Goal: Task Accomplishment & Management: Manage account settings

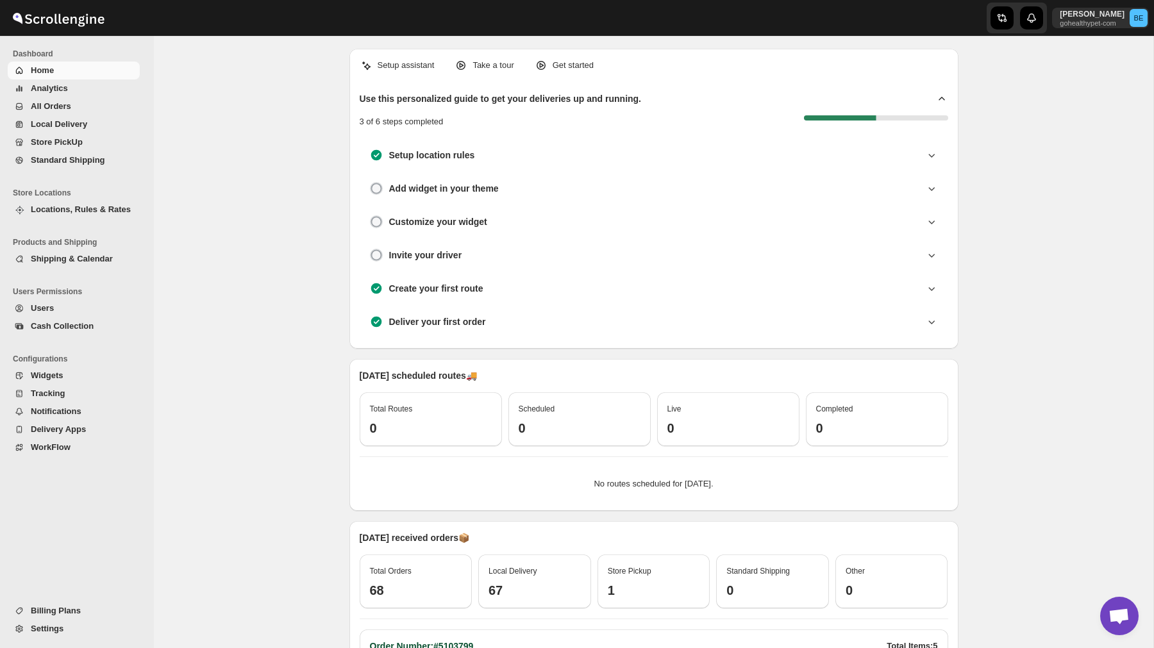
click at [67, 627] on span "Settings" at bounding box center [84, 629] width 106 height 13
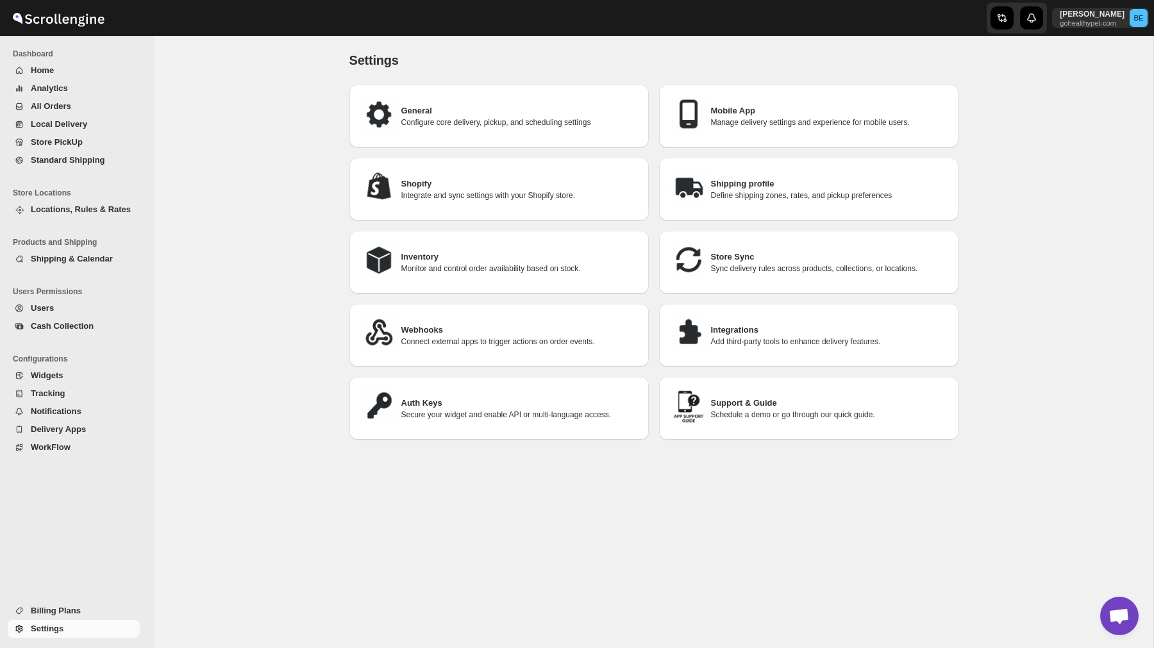
click at [781, 192] on p "Define shipping zones, rates, and pickup preferences" at bounding box center [829, 195] width 237 height 10
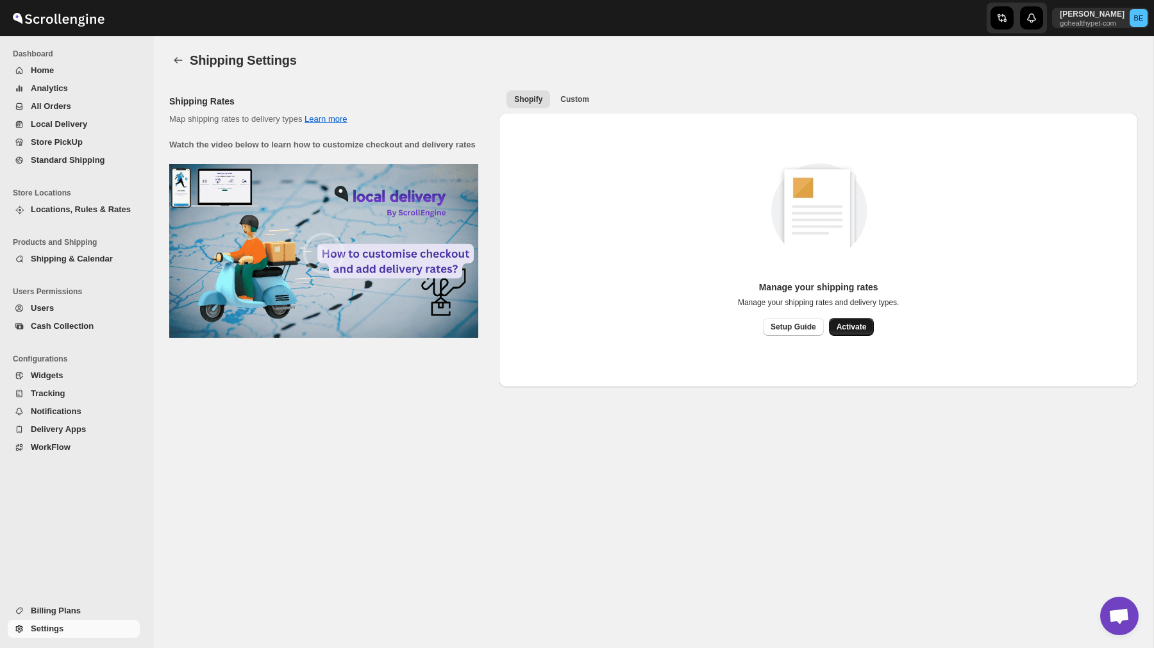
click at [859, 330] on span "Activate" at bounding box center [852, 327] width 30 height 10
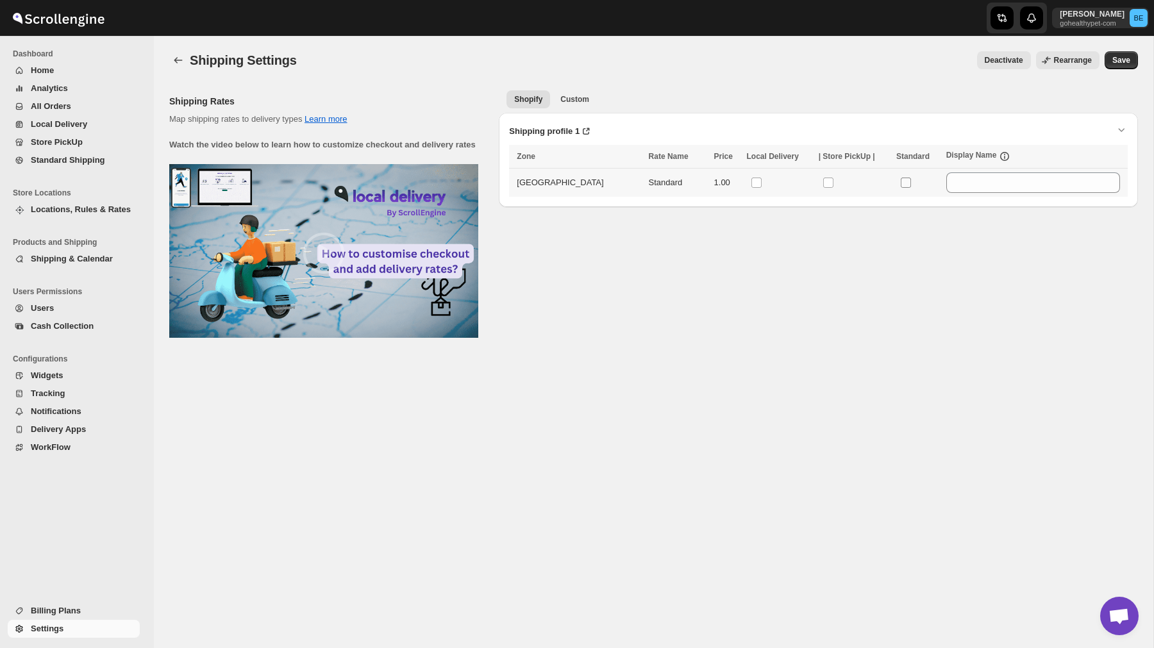
click at [903, 180] on input "checkbox" at bounding box center [906, 183] width 10 height 10
checkbox input "true"
click at [752, 179] on input "checkbox" at bounding box center [757, 183] width 10 height 10
checkbox input "true"
click at [1133, 61] on button "Save" at bounding box center [1121, 60] width 33 height 18
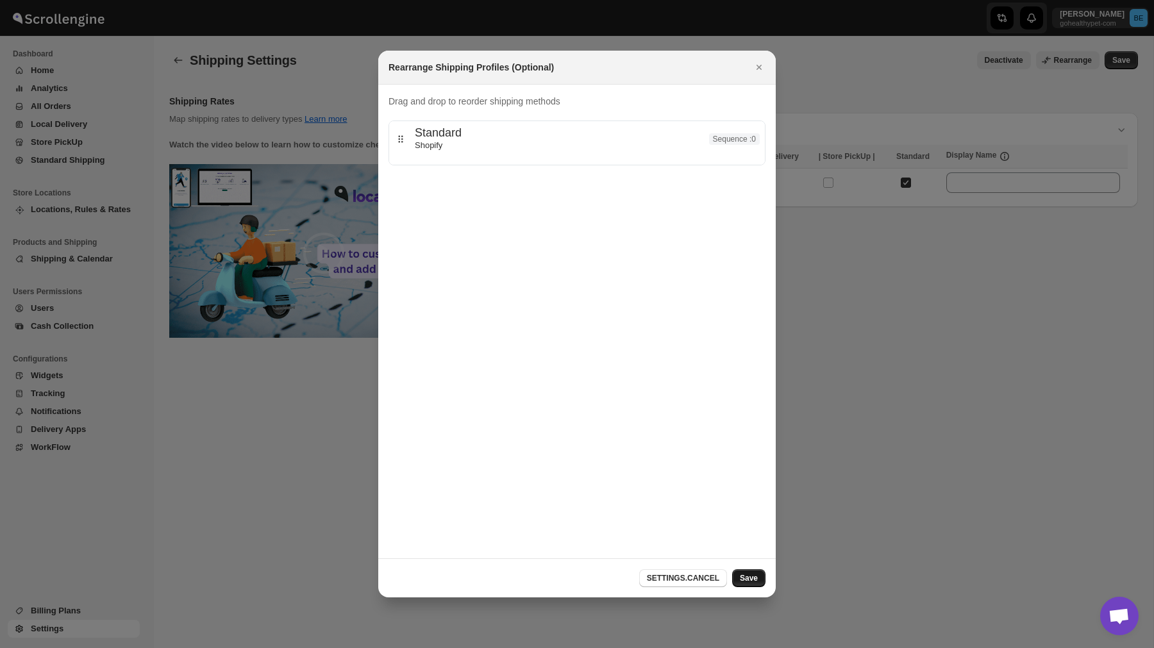
click at [755, 580] on span "Save" at bounding box center [749, 578] width 18 height 10
click at [758, 70] on icon "Close" at bounding box center [759, 67] width 13 height 13
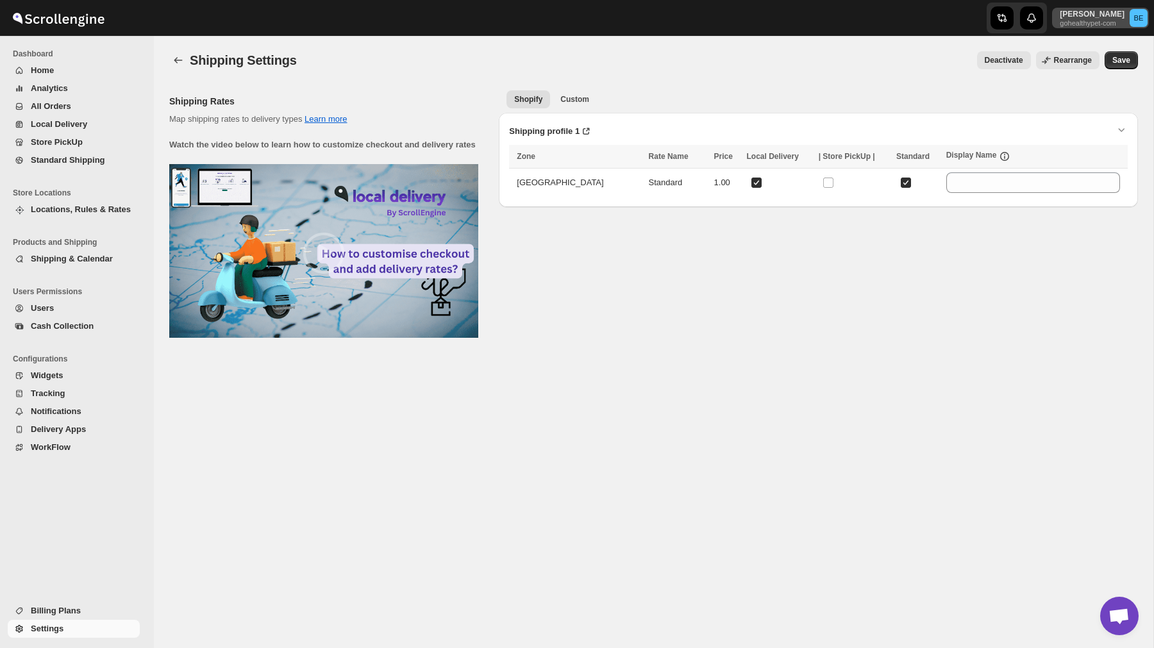
click at [1109, 17] on p "[PERSON_NAME]" at bounding box center [1092, 14] width 65 height 10
click at [1088, 147] on button "Logout" at bounding box center [1108, 140] width 76 height 21
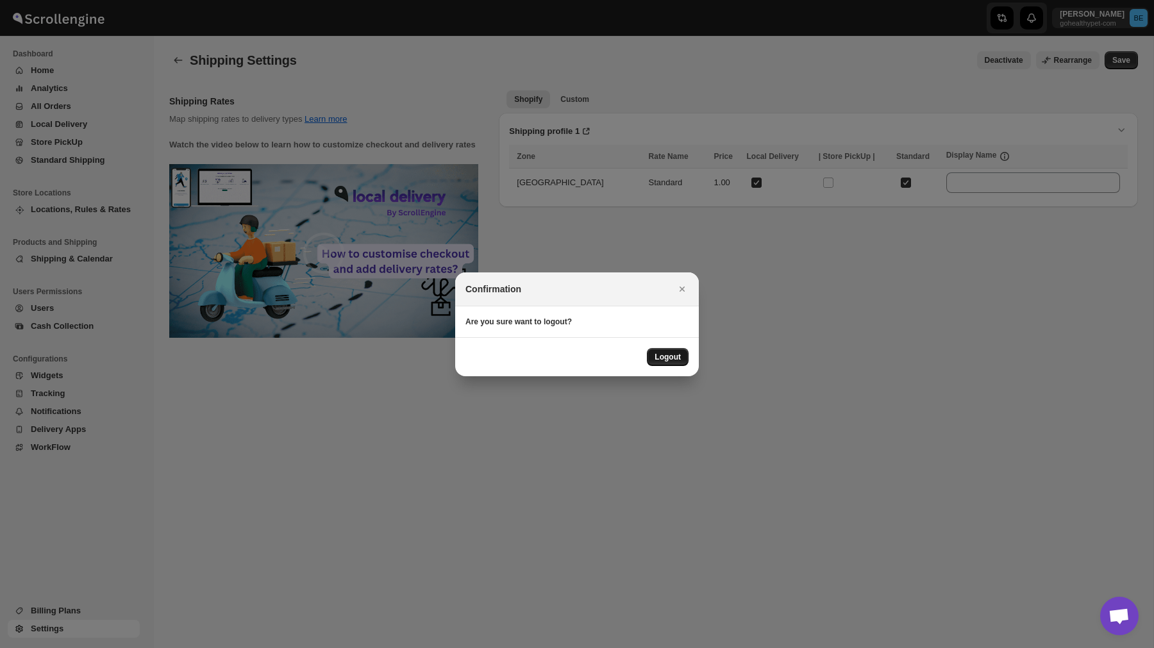
click at [675, 363] on button "Logout" at bounding box center [668, 357] width 42 height 18
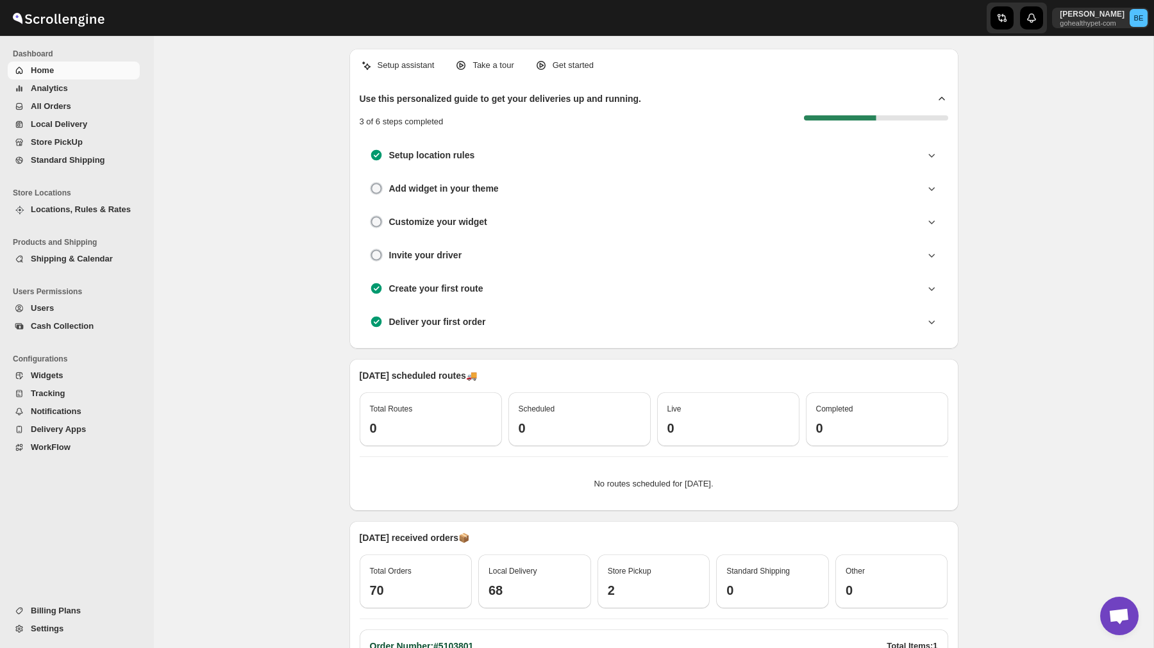
click at [69, 105] on span "All Orders" at bounding box center [51, 106] width 40 height 10
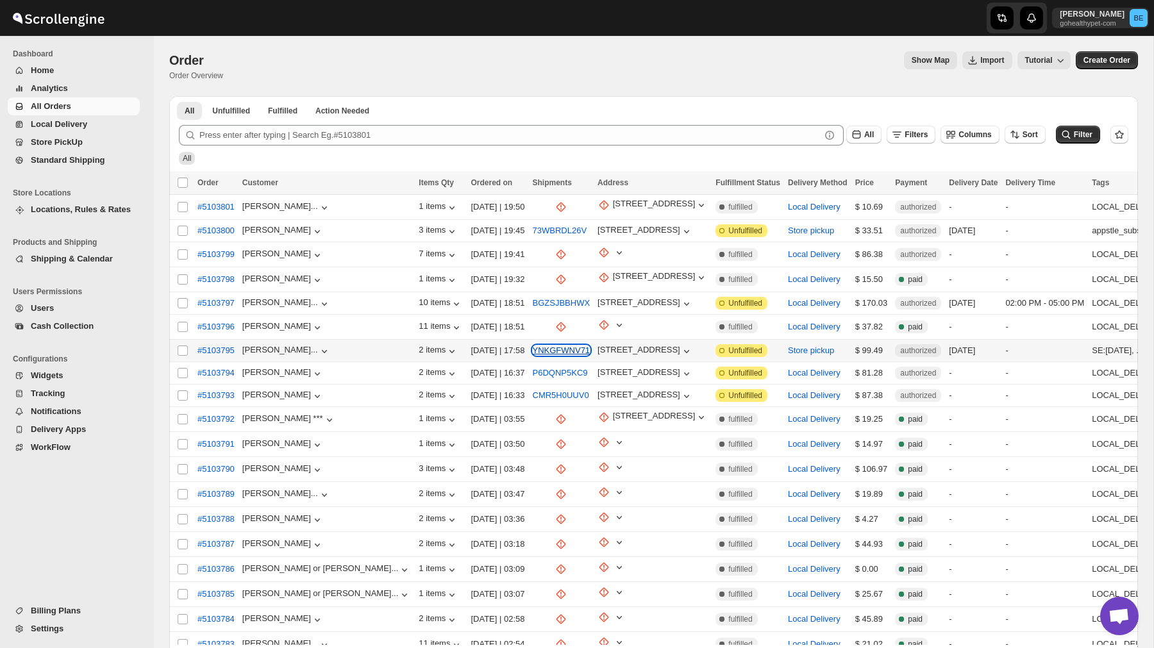
click at [533, 347] on button "YNKGFWNV71" at bounding box center [562, 351] width 58 height 10
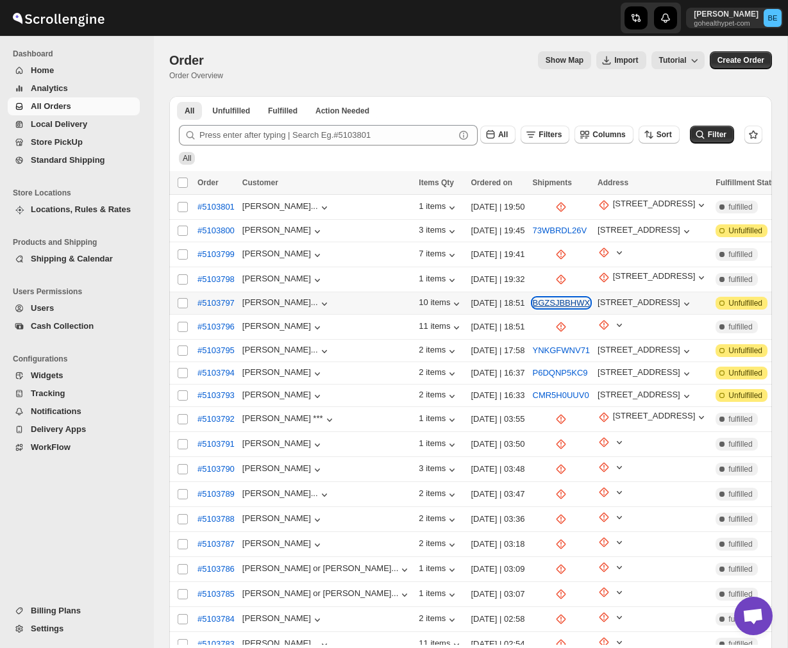
click at [533, 305] on button "BGZSJBBHWX" at bounding box center [562, 303] width 58 height 10
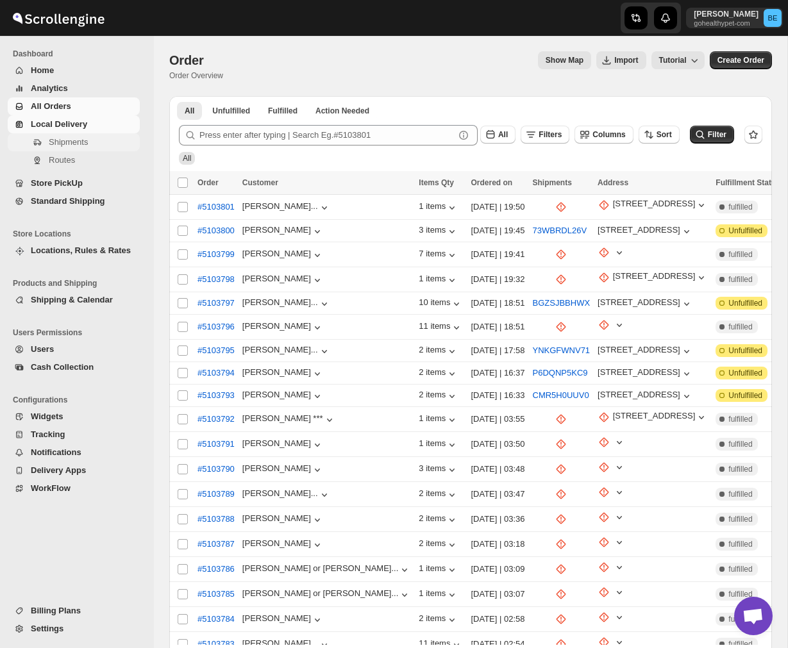
click at [76, 143] on span "Shipments" at bounding box center [68, 142] width 39 height 10
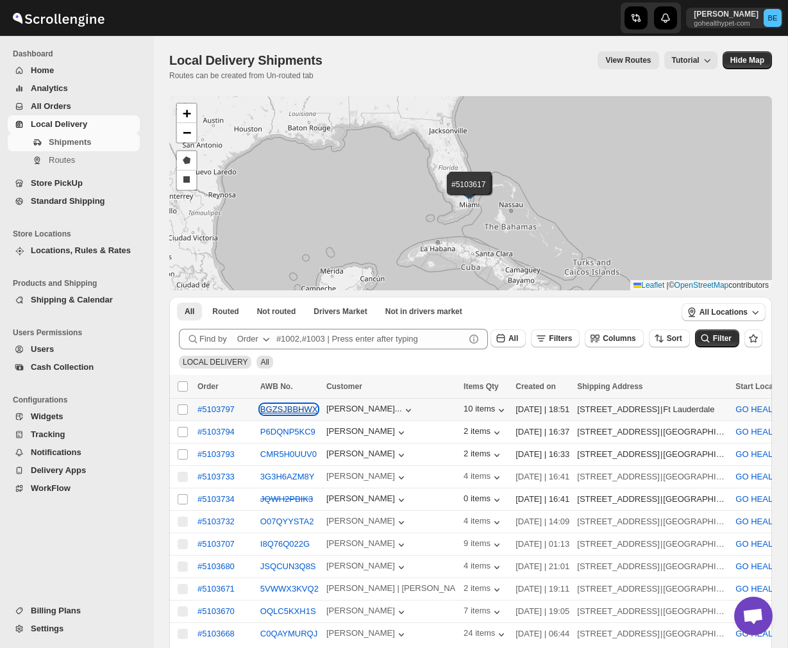
click at [293, 409] on button "BGZSJBBHWX" at bounding box center [289, 410] width 58 height 10
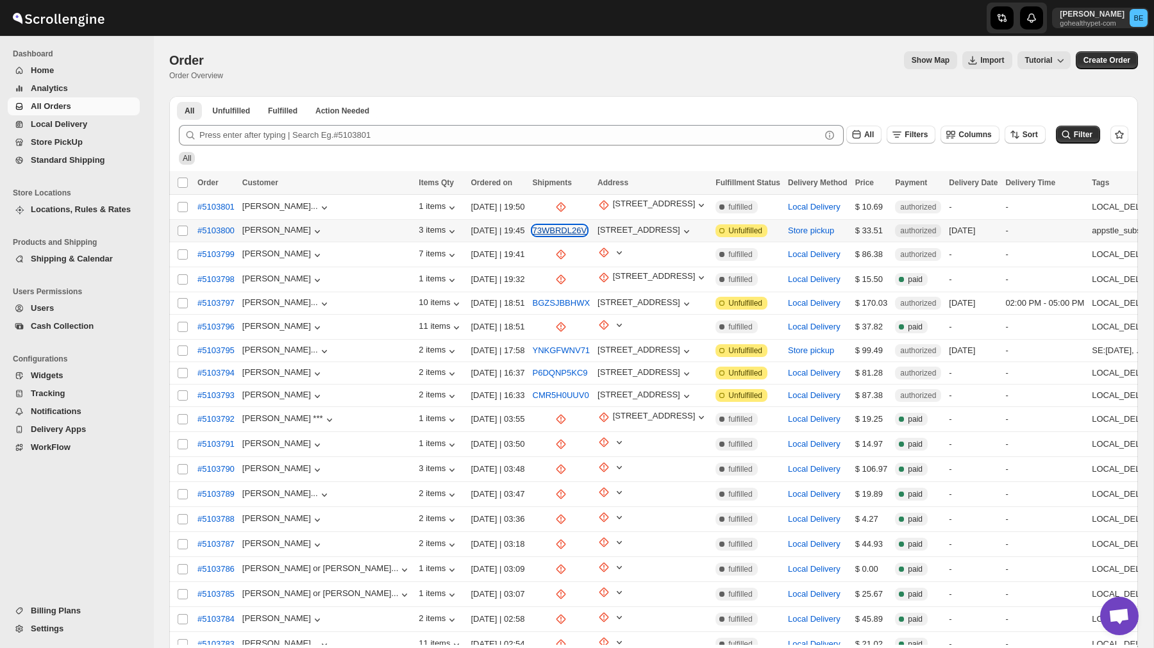
click at [533, 227] on button "73WBRDL26V" at bounding box center [560, 231] width 55 height 10
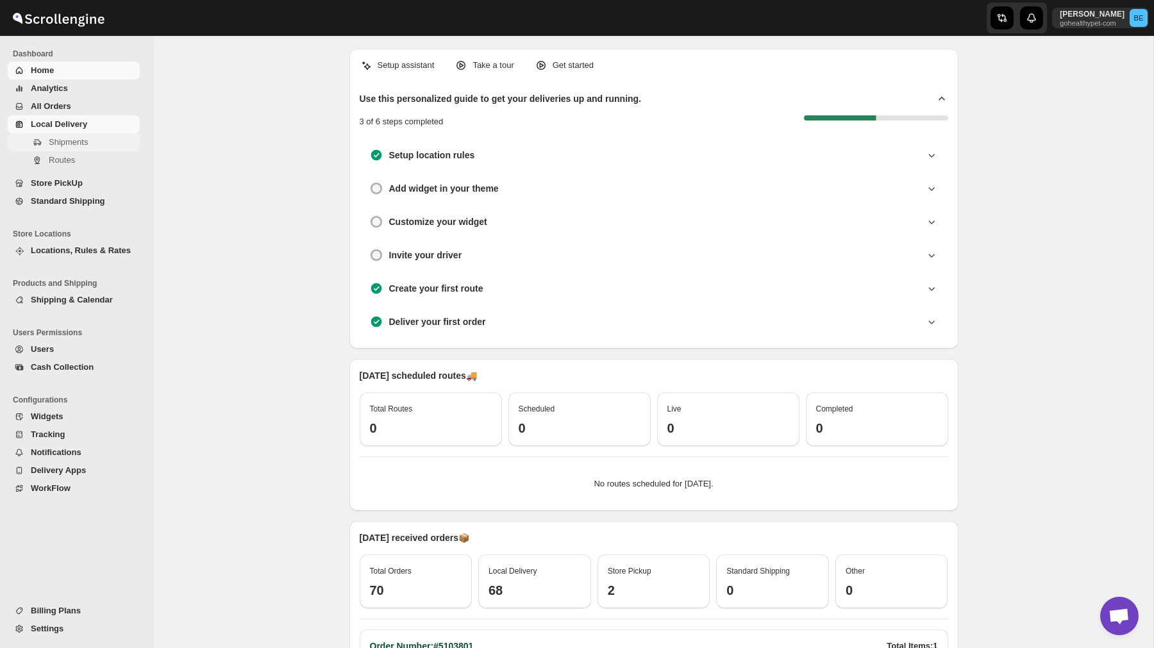
click at [63, 147] on span "Shipments" at bounding box center [93, 142] width 89 height 13
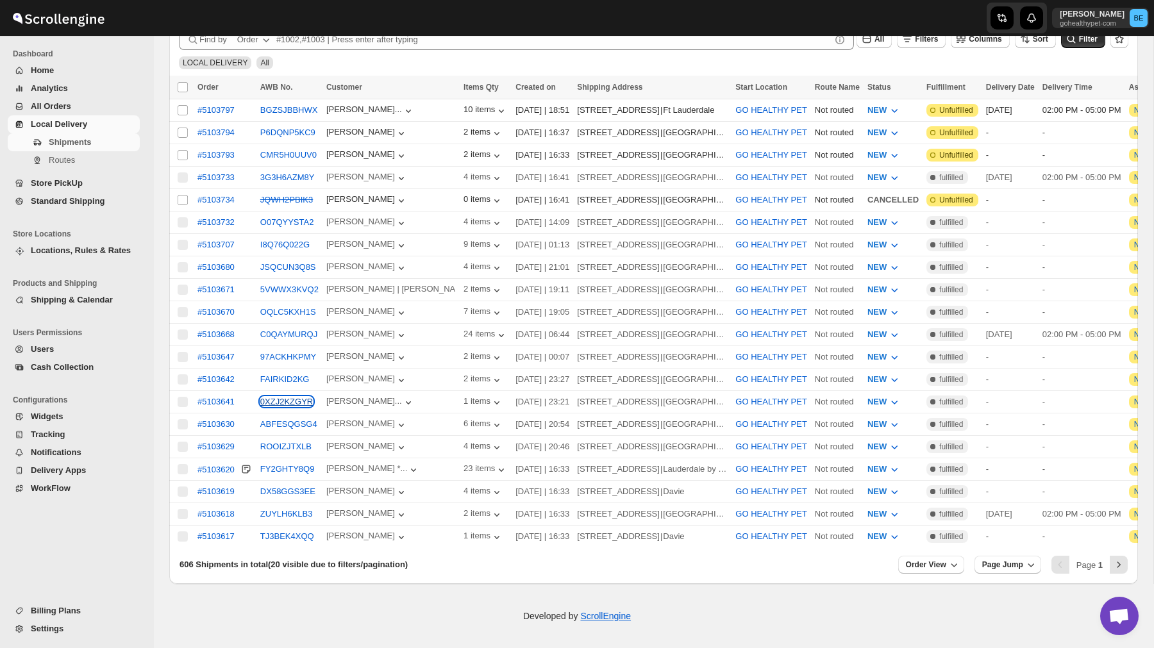
click at [287, 397] on button "0XZJ2KZGYR" at bounding box center [286, 402] width 53 height 10
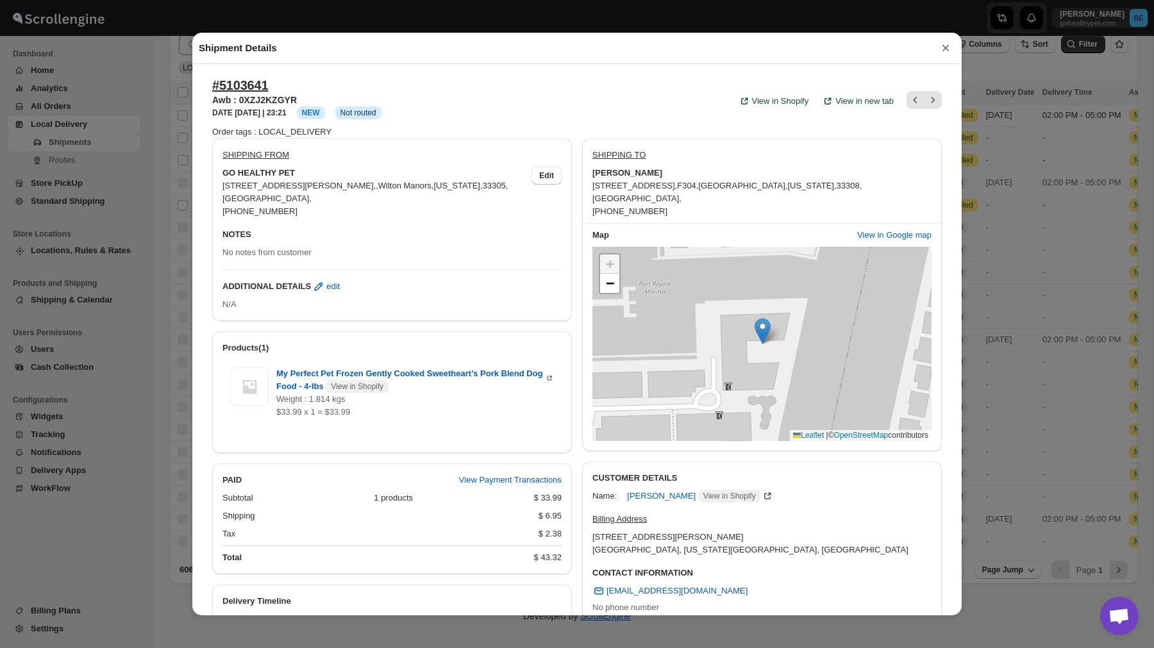
click at [788, 49] on button "×" at bounding box center [945, 48] width 19 height 18
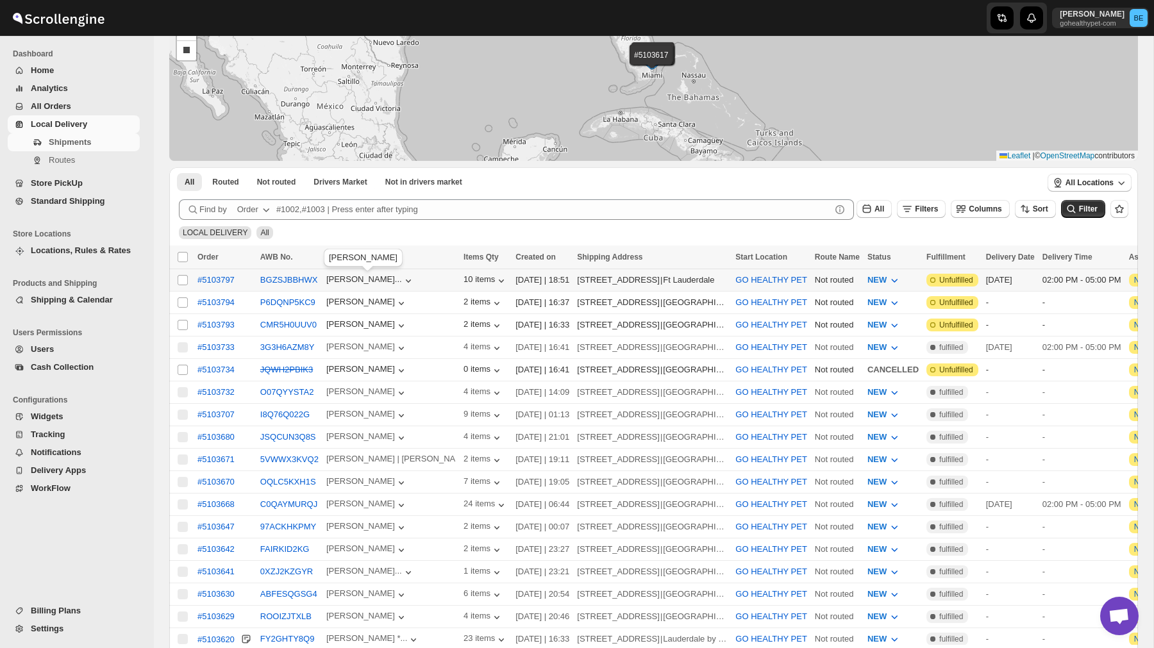
scroll to position [42, 0]
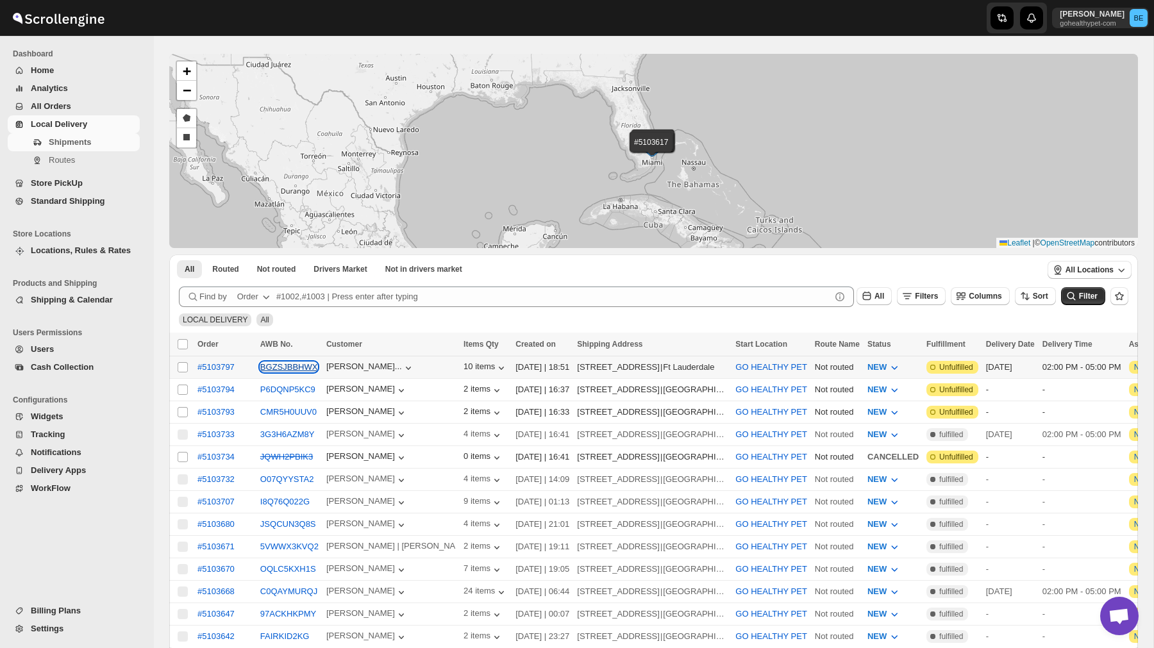
click at [289, 367] on button "BGZSJBBHWX" at bounding box center [289, 367] width 58 height 10
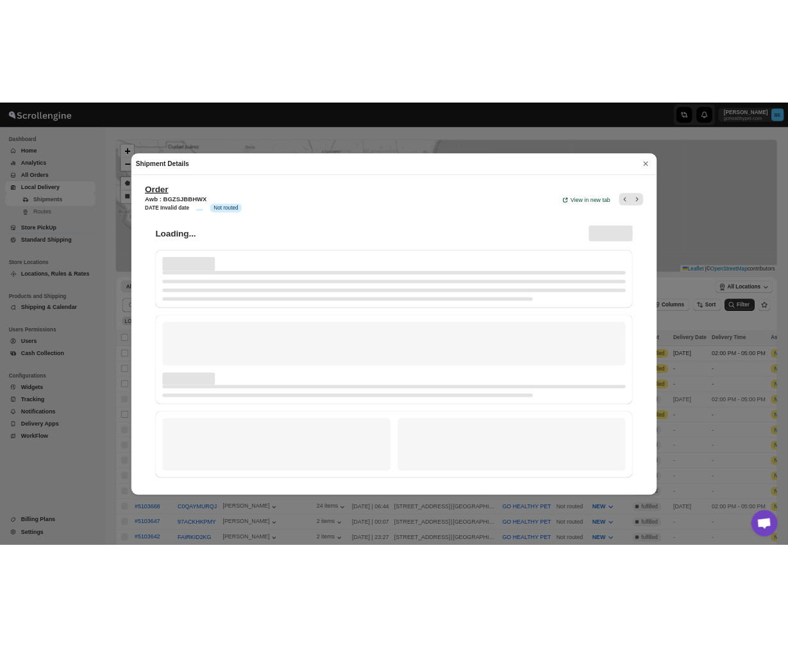
scroll to position [0, 0]
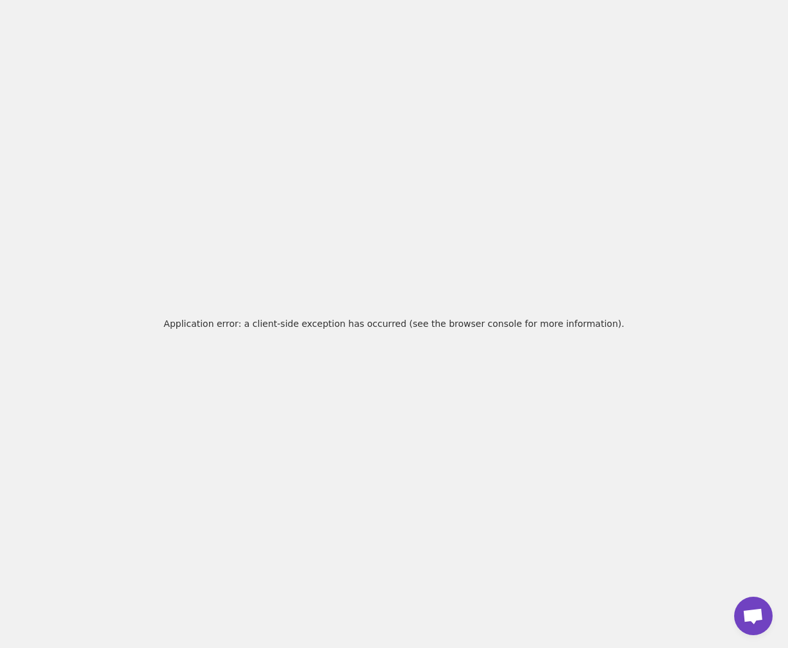
click at [768, 183] on div "Application error: a client-side exception has occurred (see the browser consol…" at bounding box center [394, 324] width 788 height 648
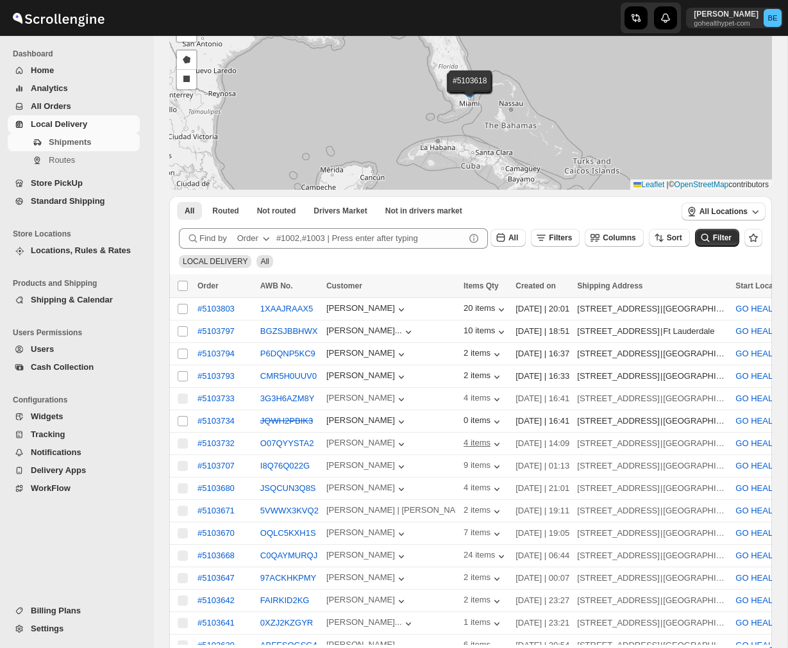
scroll to position [107, 0]
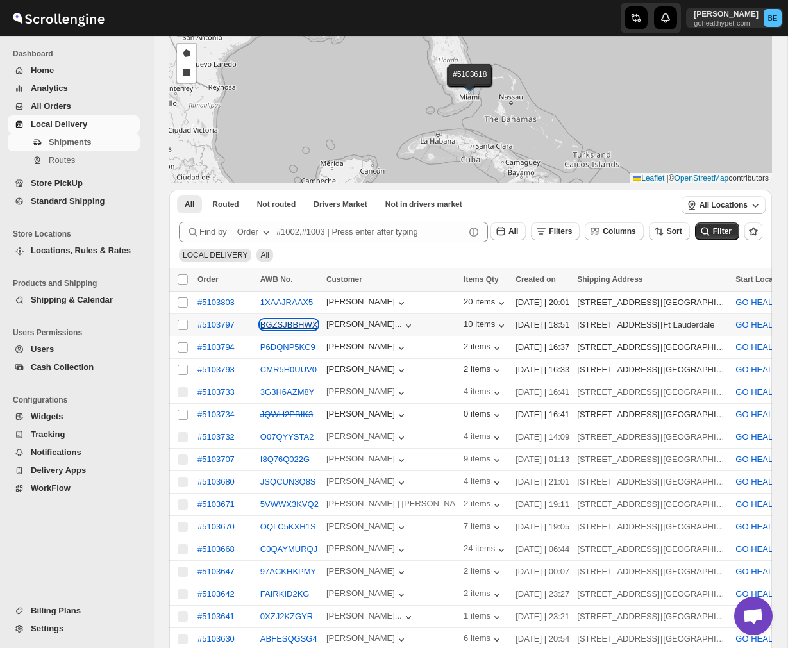
click at [298, 320] on button "BGZSJBBHWX" at bounding box center [289, 325] width 58 height 10
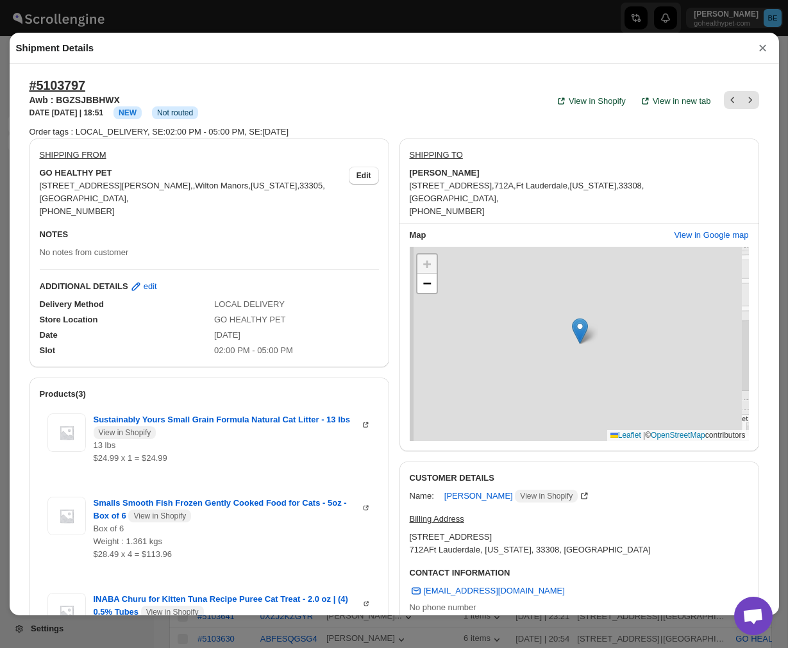
click at [760, 47] on button "×" at bounding box center [762, 48] width 19 height 18
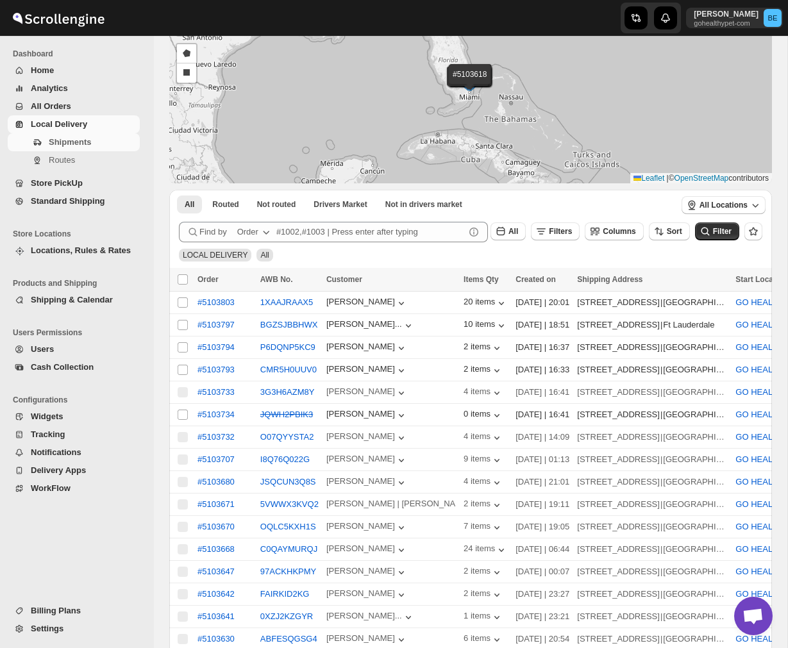
click at [58, 96] on button "Analytics" at bounding box center [74, 89] width 132 height 18
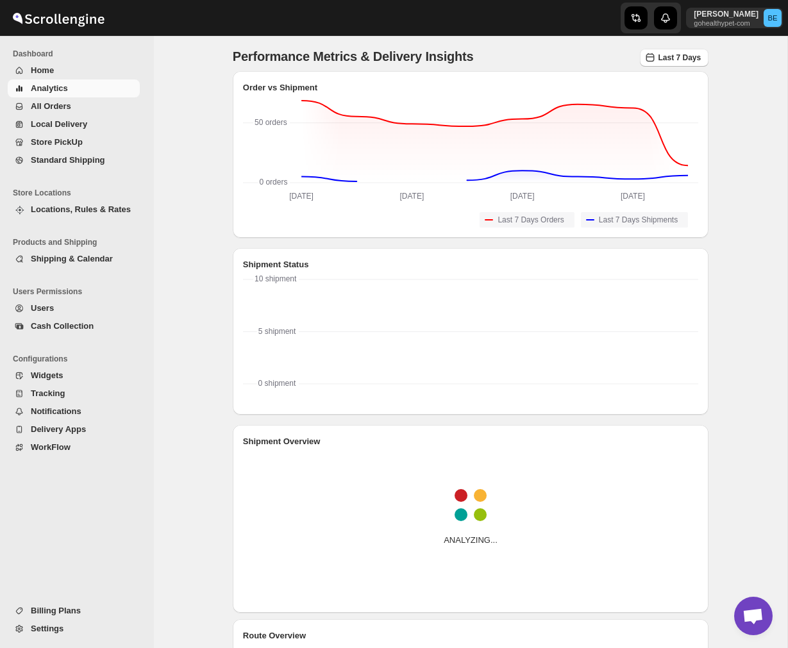
click at [62, 106] on span "All Orders" at bounding box center [51, 106] width 40 height 10
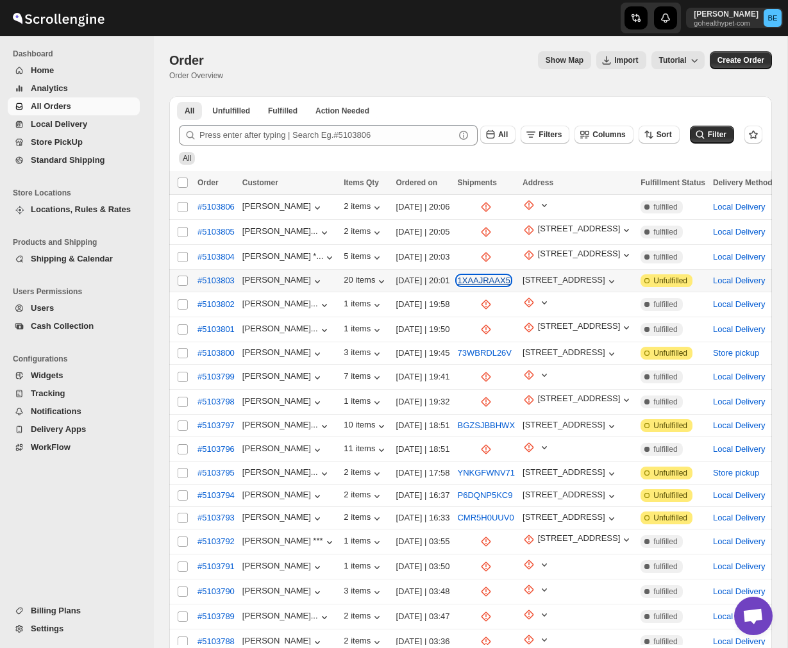
click at [493, 278] on button "1XAAJRAAX5" at bounding box center [483, 281] width 53 height 10
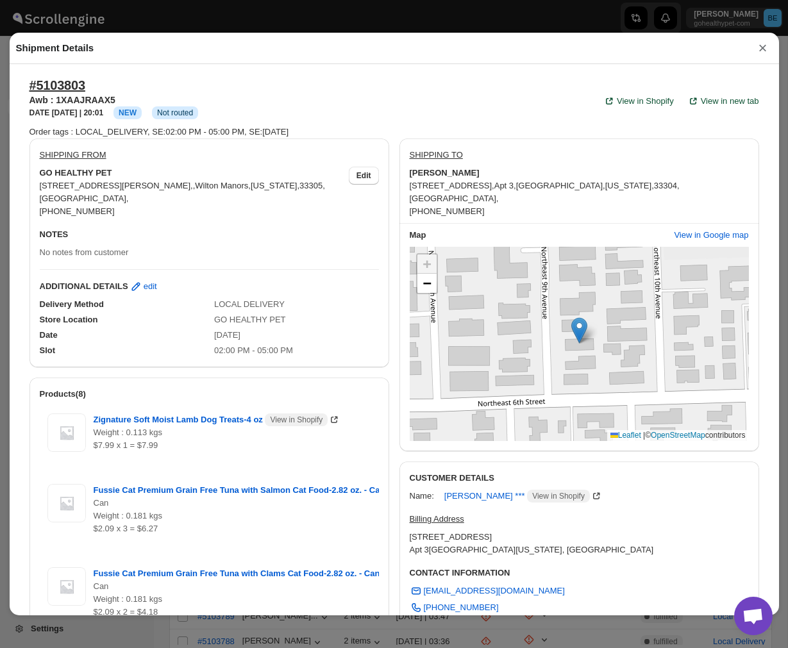
click at [764, 51] on button "×" at bounding box center [762, 48] width 19 height 18
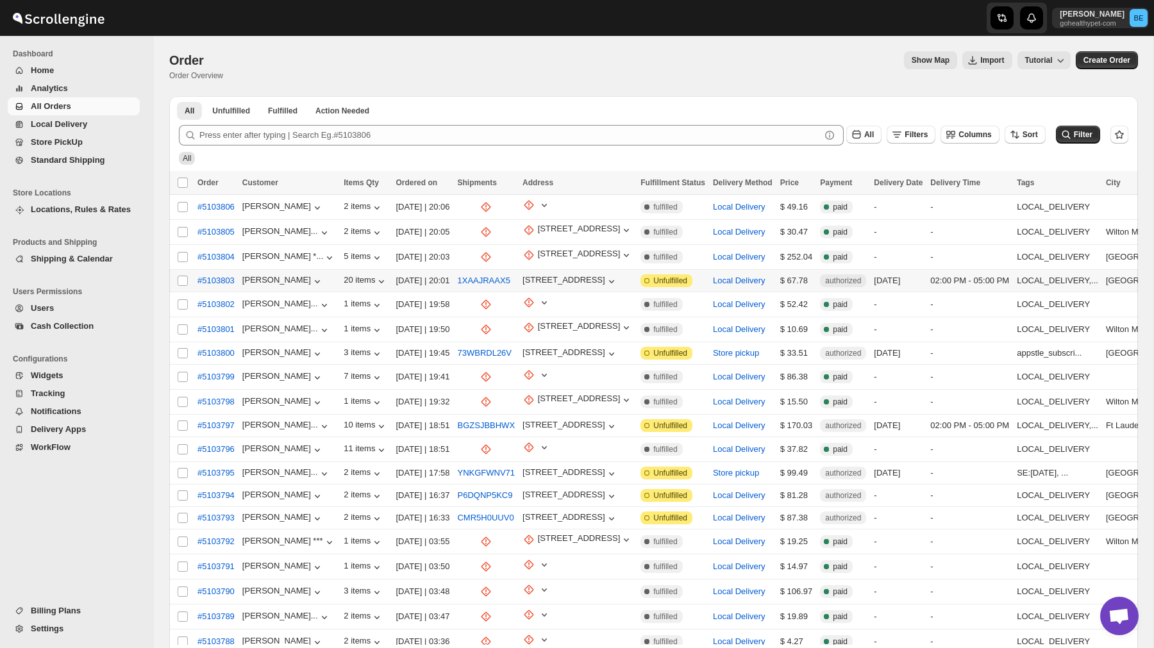
click at [39, 62] on button "Home" at bounding box center [74, 71] width 132 height 18
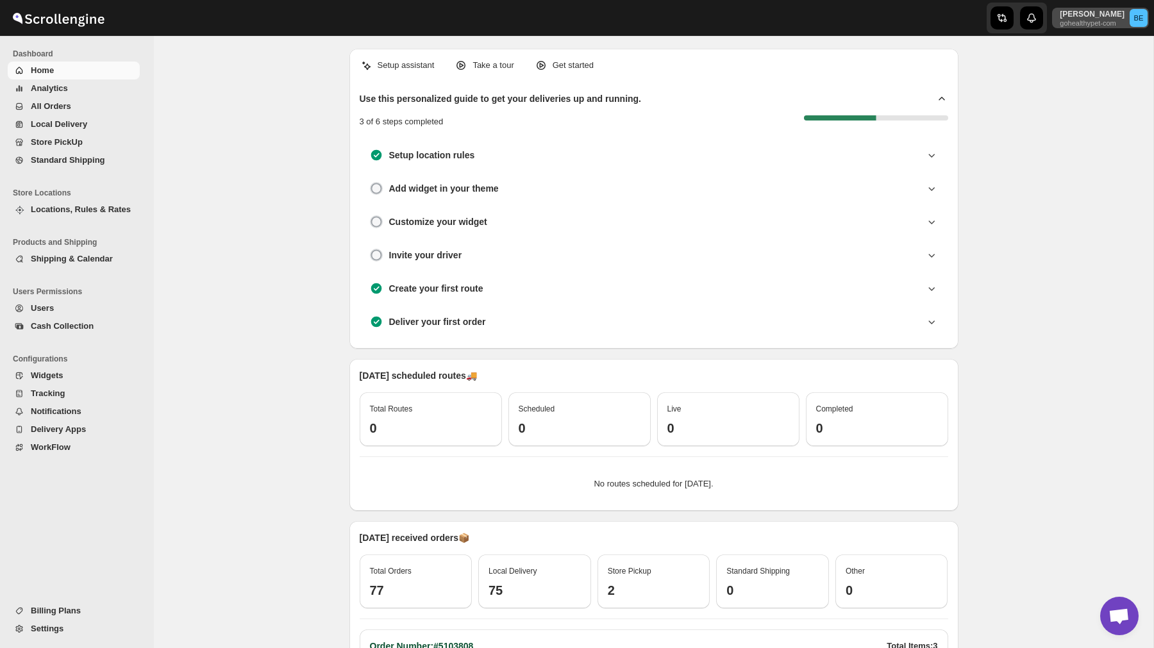
click at [788, 25] on p "gohealthypet-com" at bounding box center [1092, 23] width 65 height 8
click at [788, 136] on span "Logout" at bounding box center [1103, 141] width 26 height 10
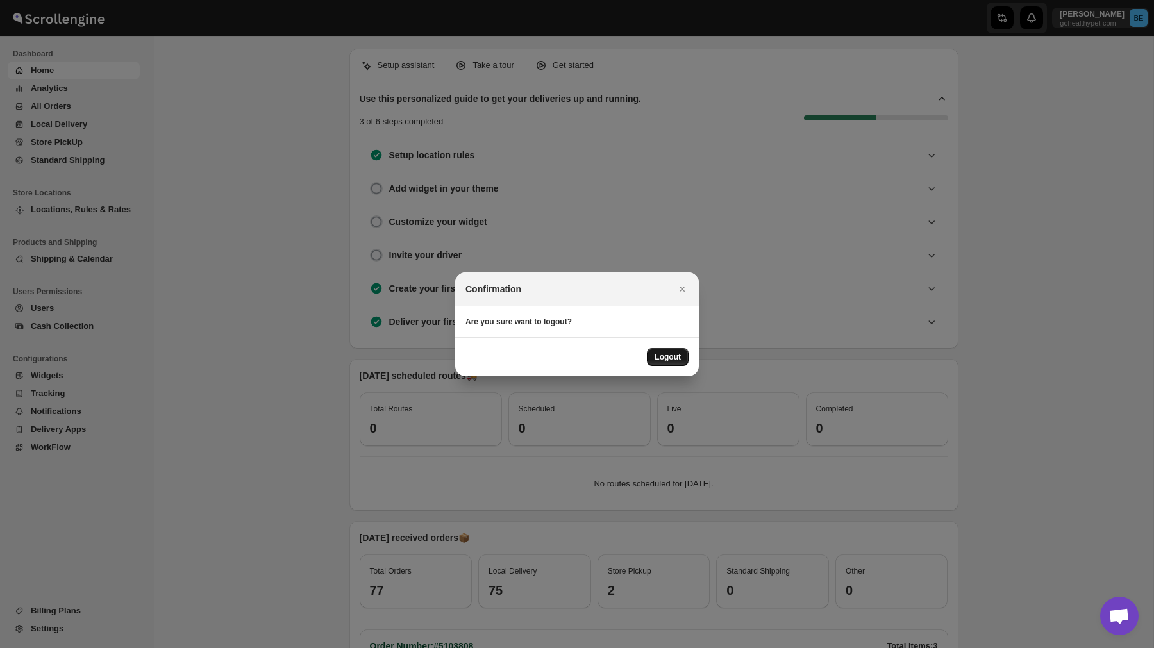
click at [673, 351] on button "Logout" at bounding box center [668, 357] width 42 height 18
